Goal: Task Accomplishment & Management: Manage account settings

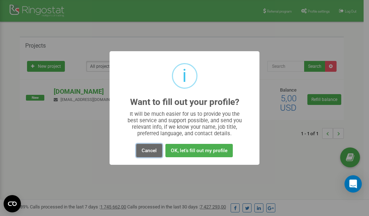
click at [151, 152] on button "Cancel" at bounding box center [149, 150] width 26 height 13
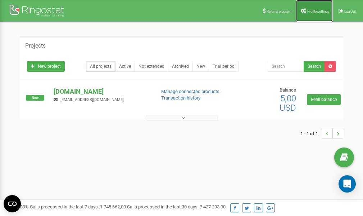
click at [318, 12] on span "Profile settings" at bounding box center [319, 11] width 22 height 4
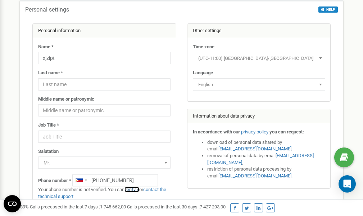
click at [136, 189] on link "verify it" at bounding box center [132, 189] width 15 height 5
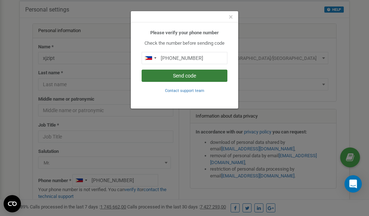
click at [169, 75] on button "Send code" at bounding box center [185, 76] width 86 height 12
